Goal: Book appointment/travel/reservation

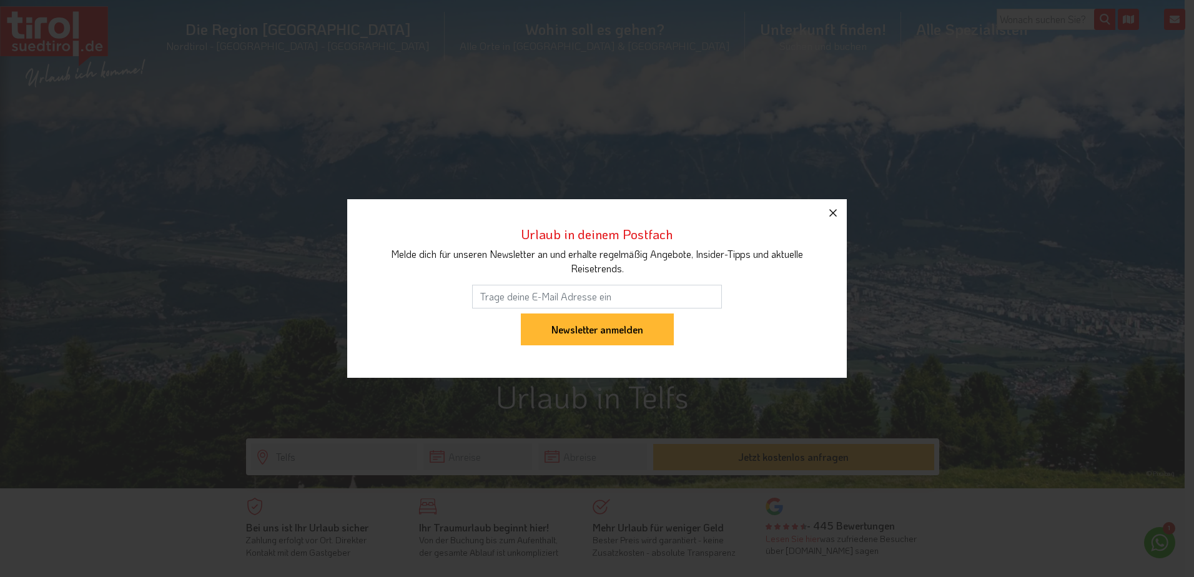
click at [833, 210] on icon "button" at bounding box center [833, 212] width 15 height 15
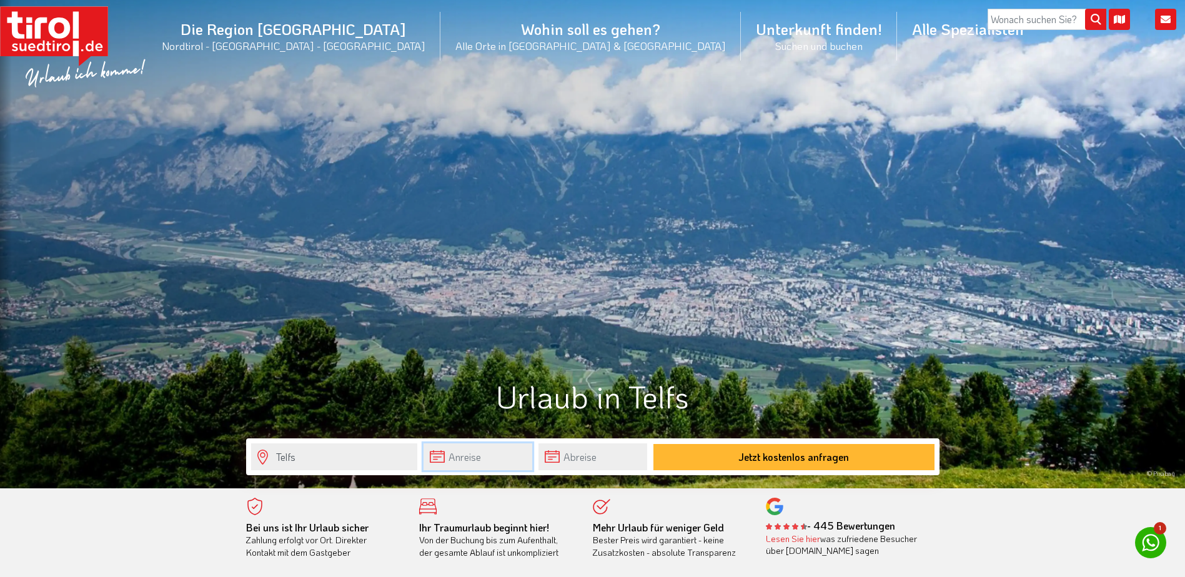
click at [475, 458] on input "text" at bounding box center [477, 456] width 109 height 27
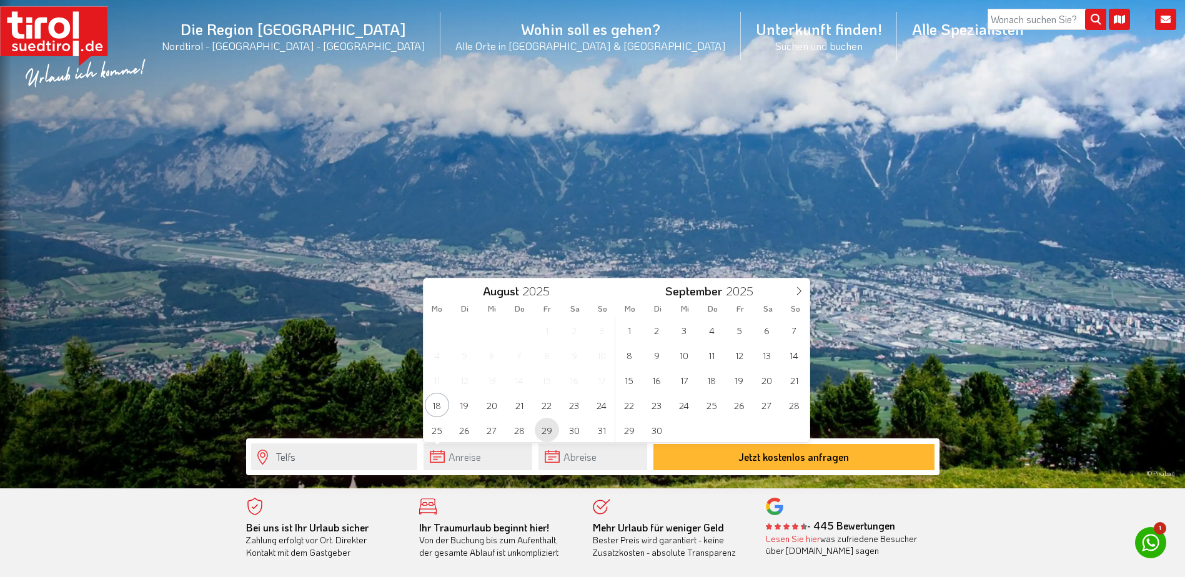
click at [545, 428] on span "29" at bounding box center [547, 430] width 24 height 24
click at [574, 429] on span "30" at bounding box center [574, 430] width 24 height 24
type input "[DATE]"
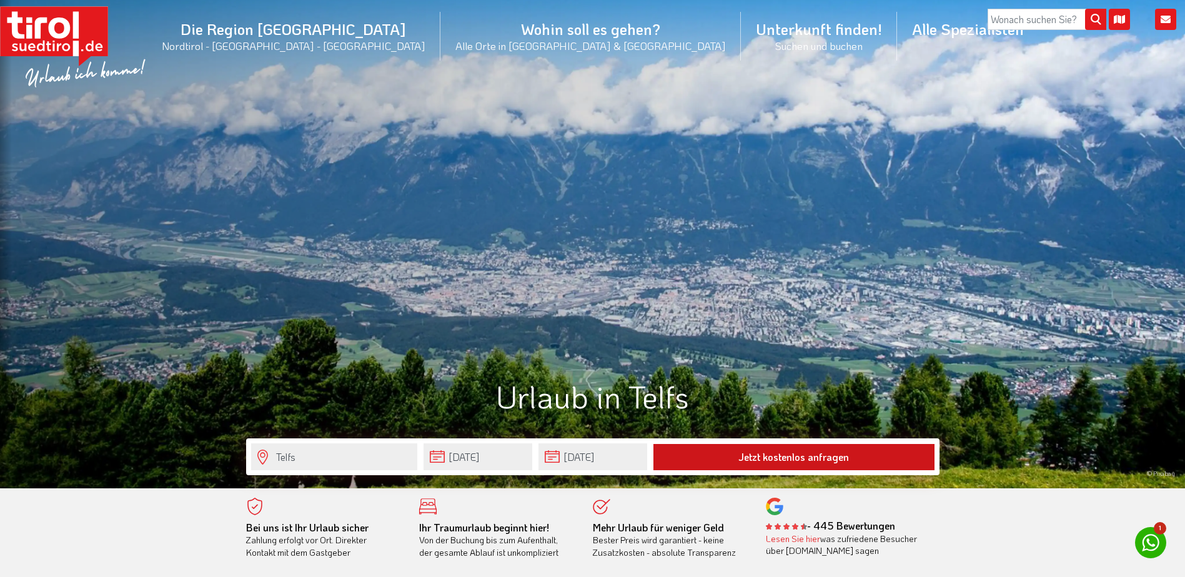
click at [737, 455] on button "Jetzt kostenlos anfragen" at bounding box center [793, 457] width 281 height 26
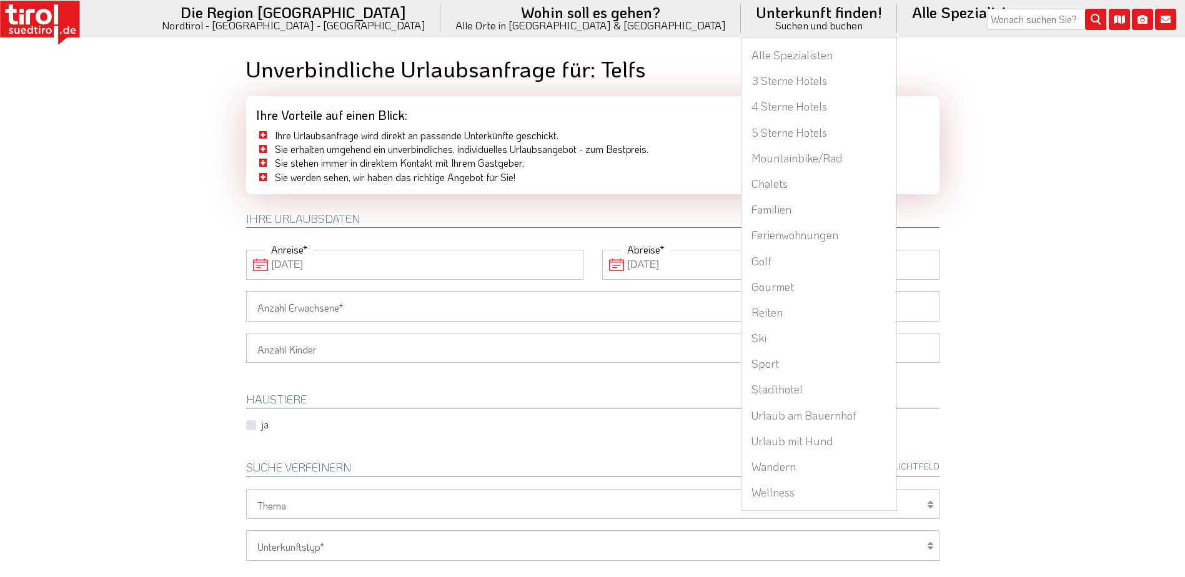
click at [741, 16] on li "Unterkunft finden! Suchen und buchen Alle Spezialisten 3 Sterne Hotels 4 Sterne…" at bounding box center [819, 18] width 156 height 37
click at [741, 54] on link "Alle Spezialisten" at bounding box center [818, 55] width 155 height 26
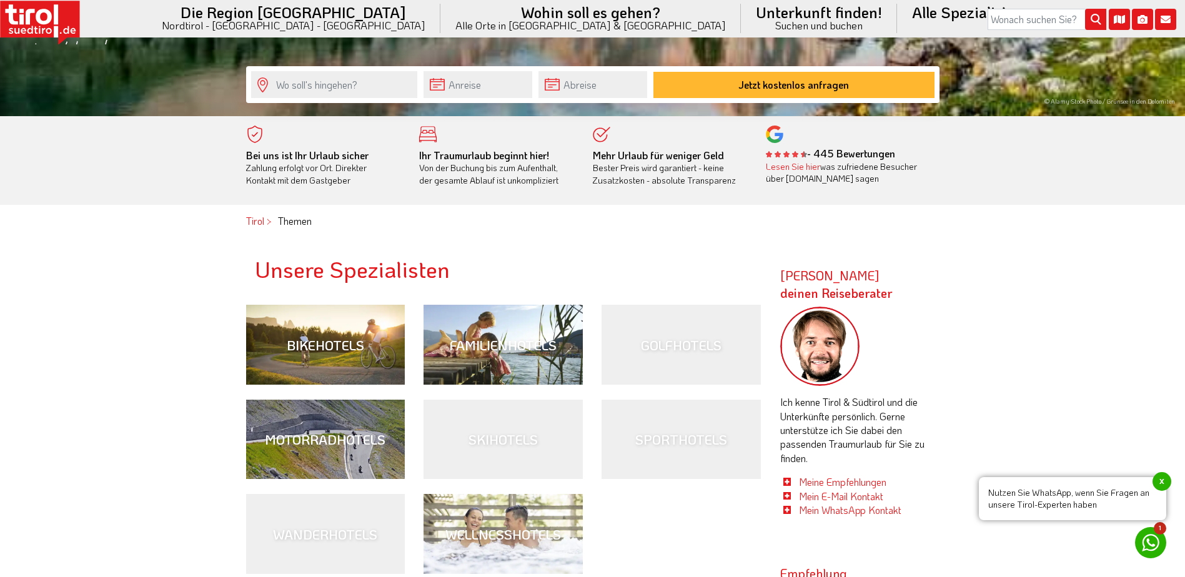
scroll to position [375, 0]
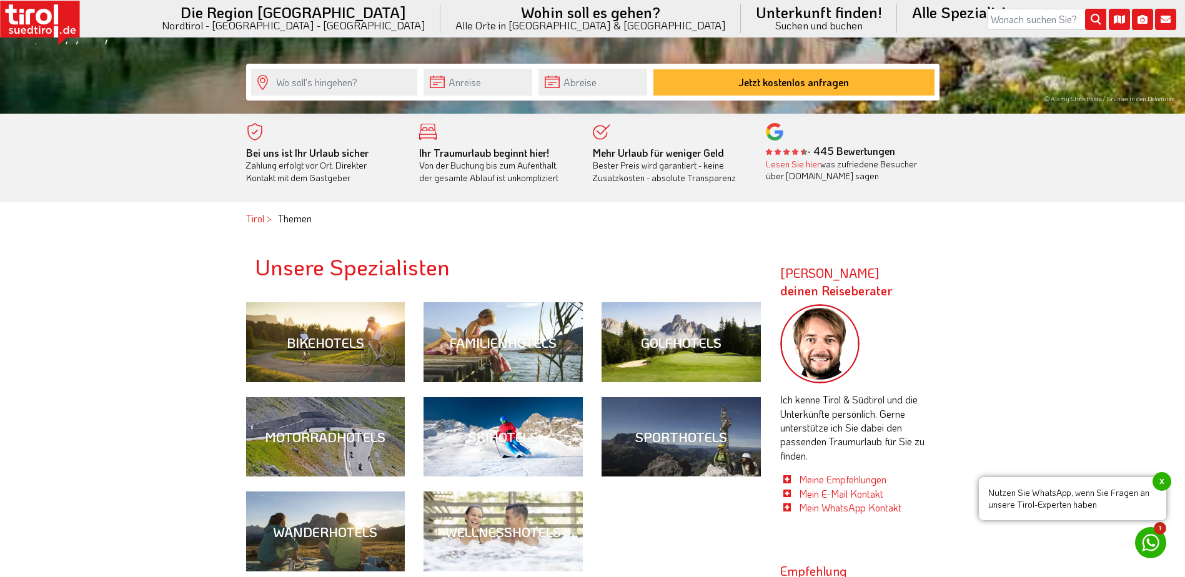
click at [332, 343] on div "Bikehotels" at bounding box center [325, 342] width 77 height 14
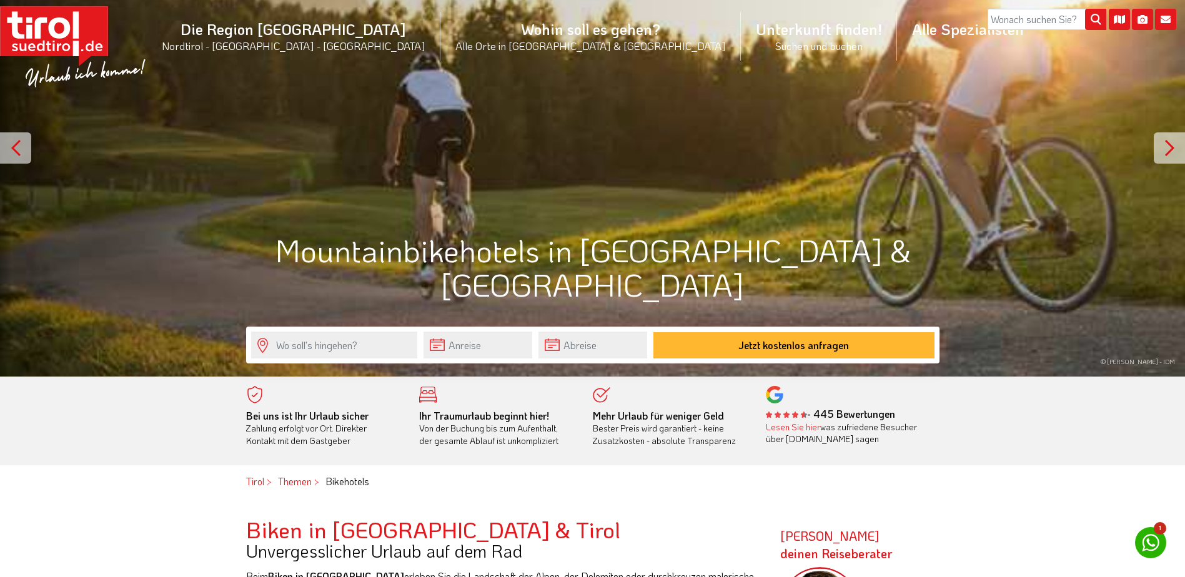
scroll to position [187, 0]
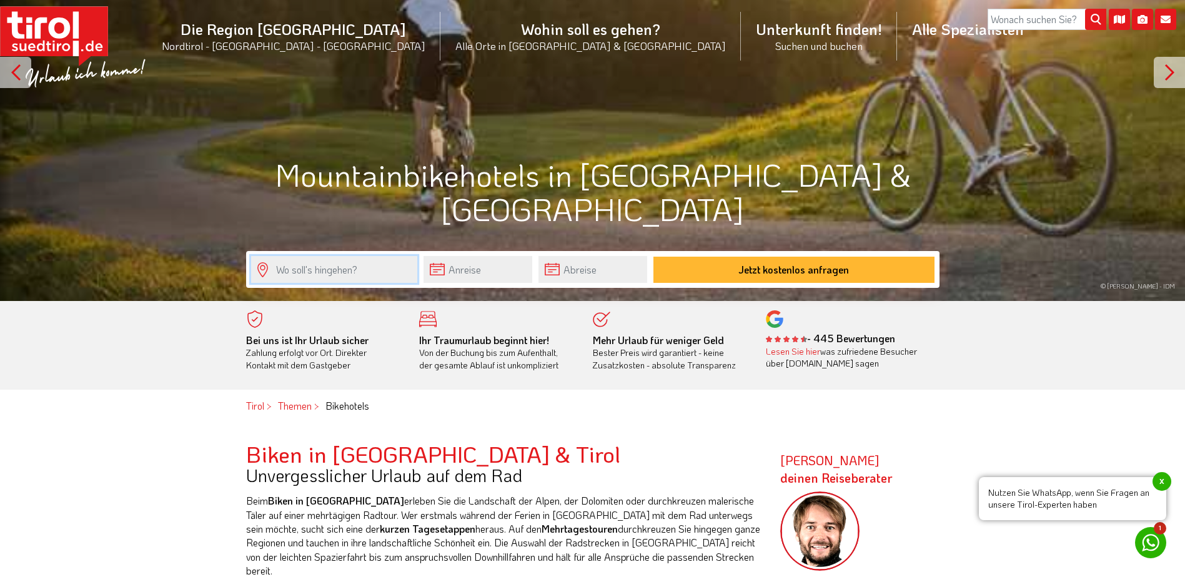
click at [378, 274] on input "text" at bounding box center [334, 269] width 166 height 27
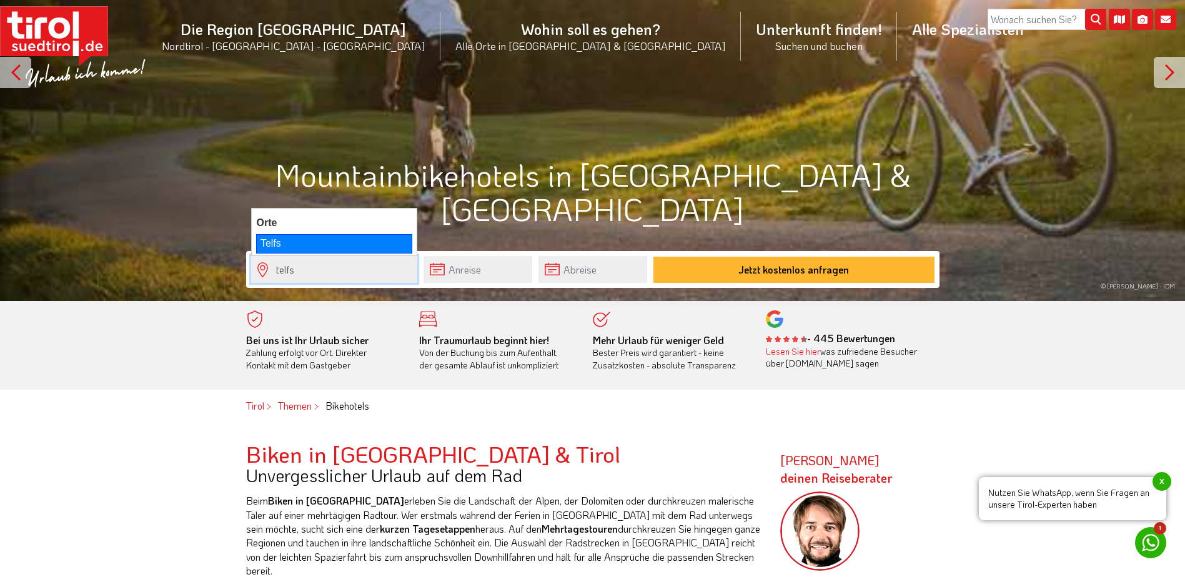
click at [280, 244] on div "Telfs" at bounding box center [334, 243] width 156 height 19
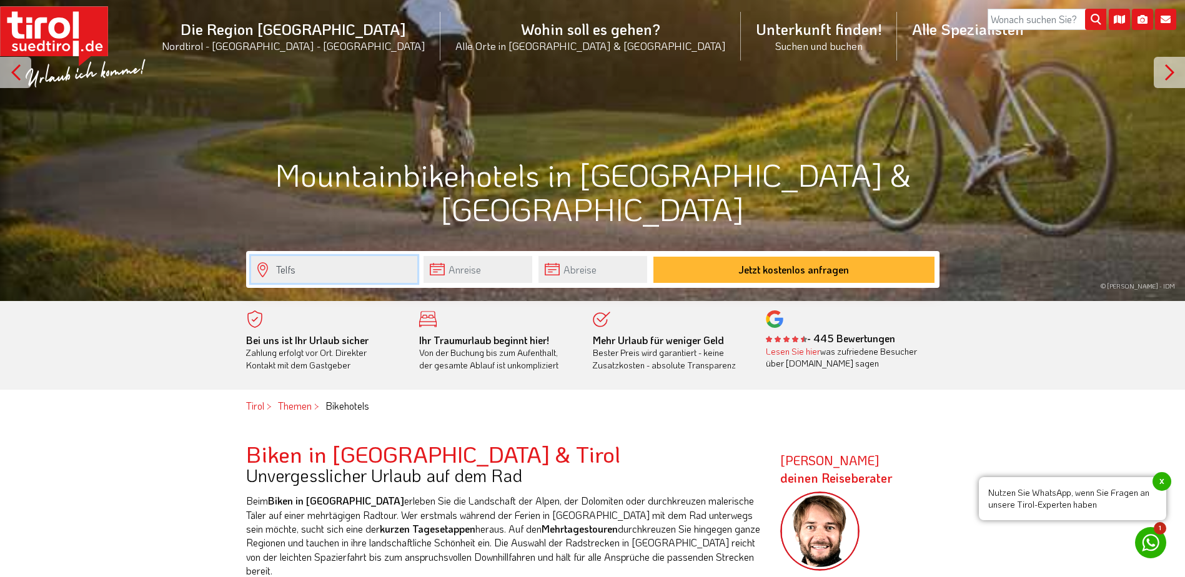
type input "Telfs"
click at [473, 276] on input "text" at bounding box center [477, 269] width 109 height 27
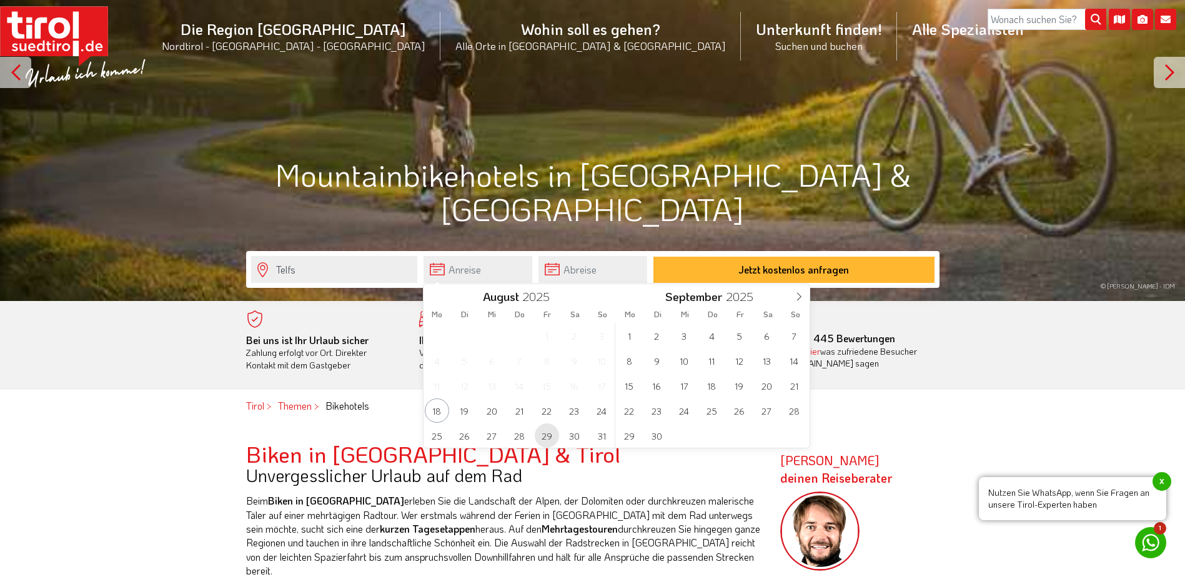
click at [551, 432] on span "29" at bounding box center [547, 435] width 24 height 24
click at [567, 432] on span "30" at bounding box center [574, 435] width 24 height 24
type input "[DATE]"
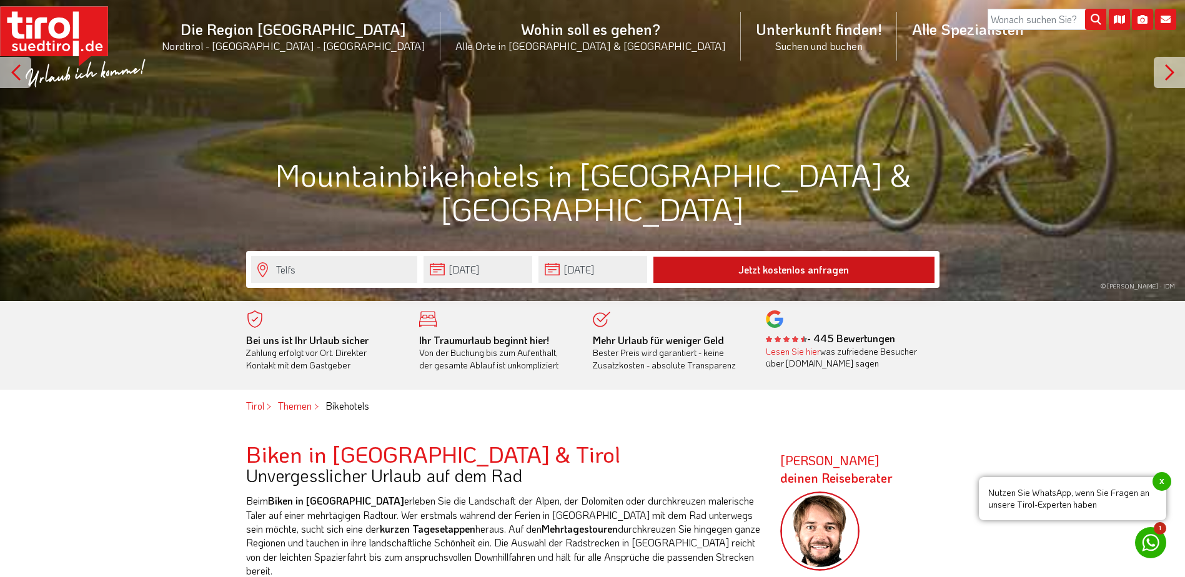
click at [738, 272] on button "Jetzt kostenlos anfragen" at bounding box center [793, 270] width 281 height 26
